Goal: Transaction & Acquisition: Subscribe to service/newsletter

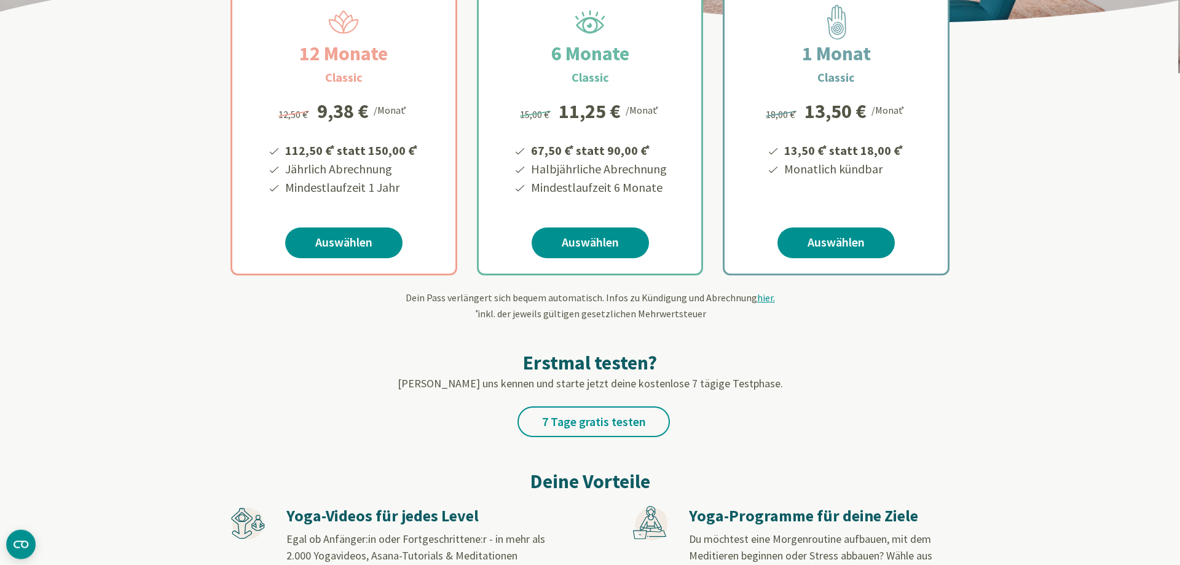
scroll to position [251, 0]
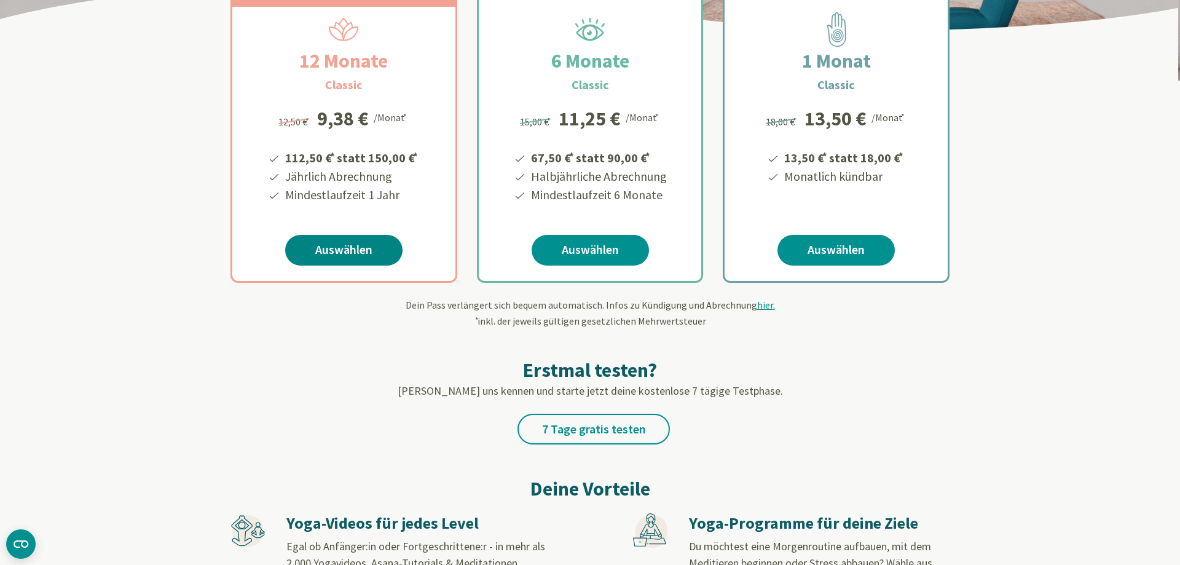
click at [345, 251] on link "Auswählen" at bounding box center [343, 250] width 117 height 31
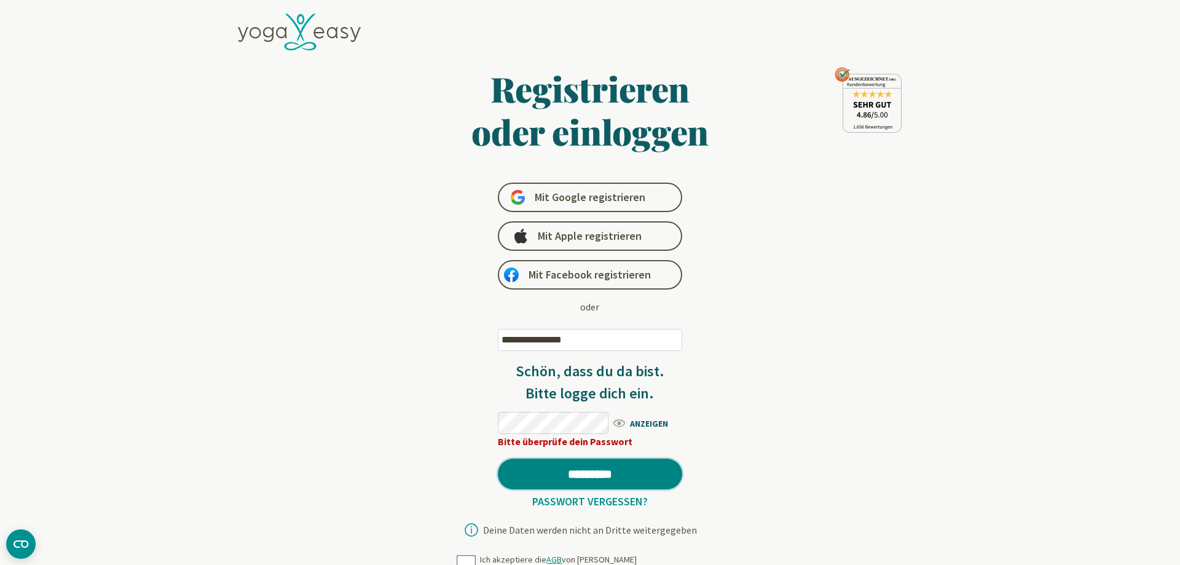
click at [578, 470] on input "*********" at bounding box center [590, 473] width 184 height 31
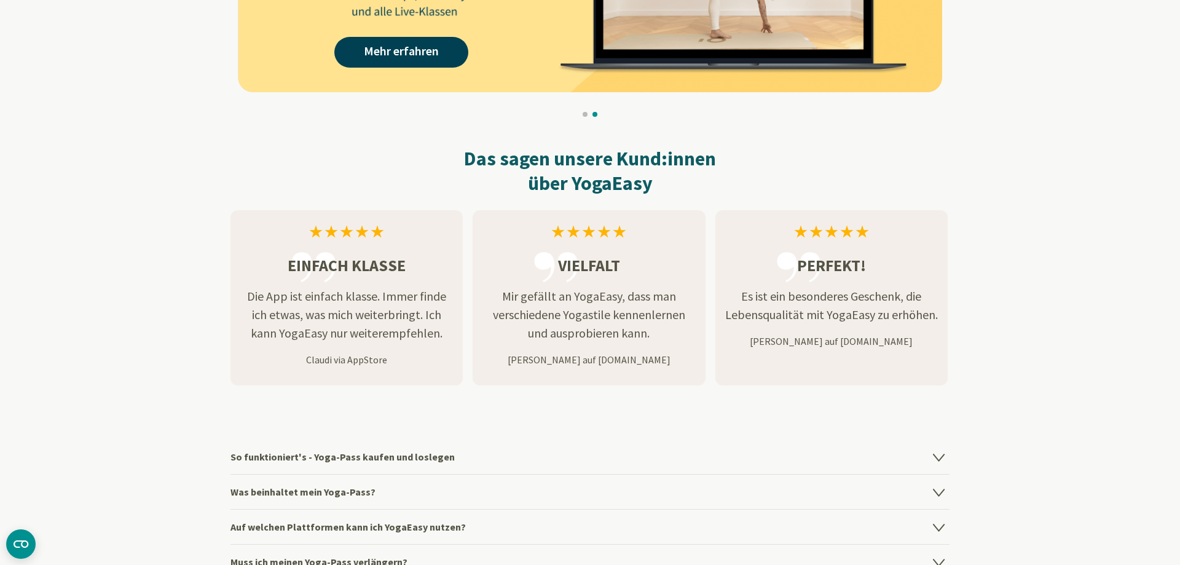
scroll to position [1693, 0]
